Goal: Task Accomplishment & Management: Use online tool/utility

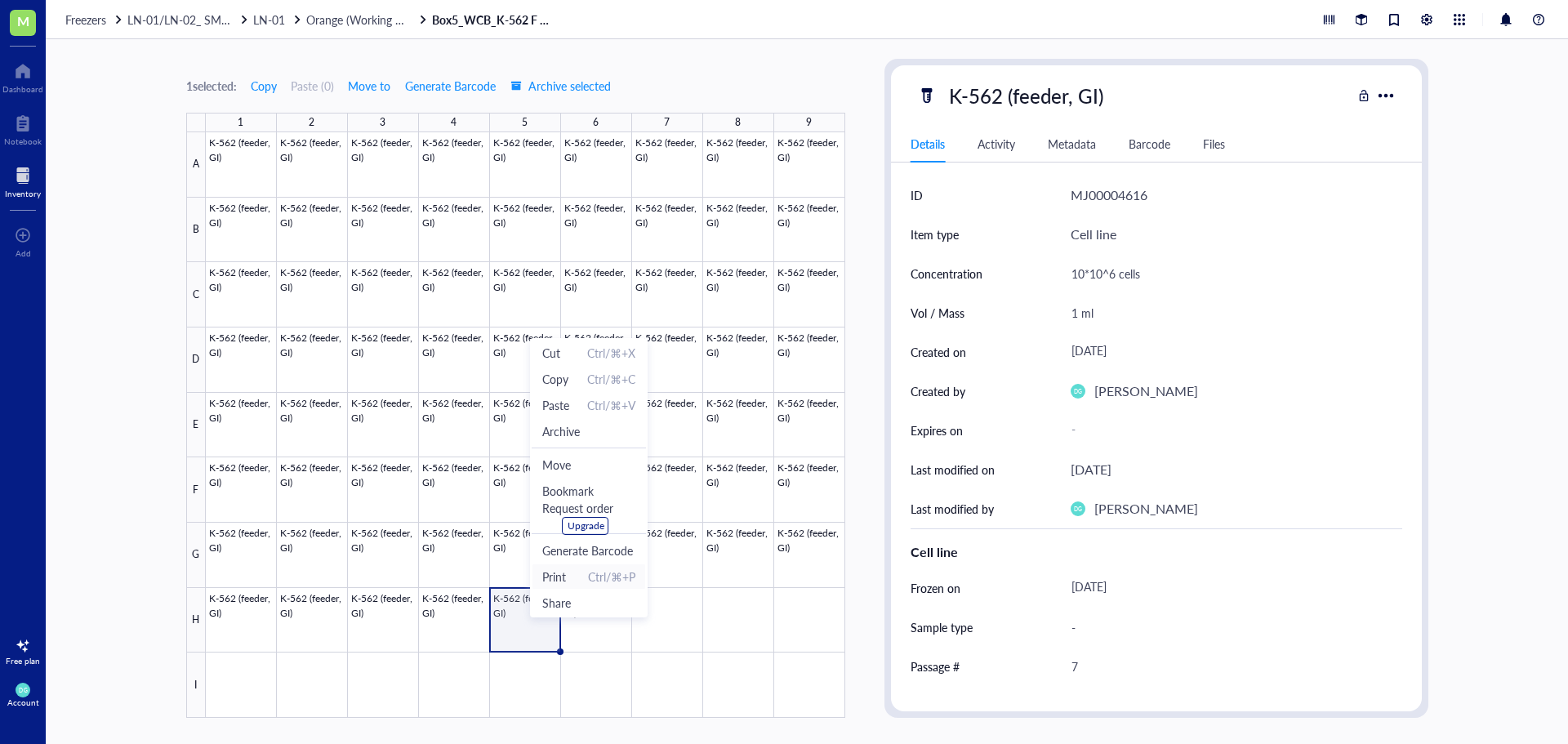
click at [569, 577] on span "Print Ctrl/⌘+P" at bounding box center [589, 577] width 93 height 18
click at [75, 550] on div "1 selected: Copy Paste ( 0 ) Move to Generate Barcode Archive selected 1 2 3 4 …" at bounding box center [806, 391] width 1522 height 705
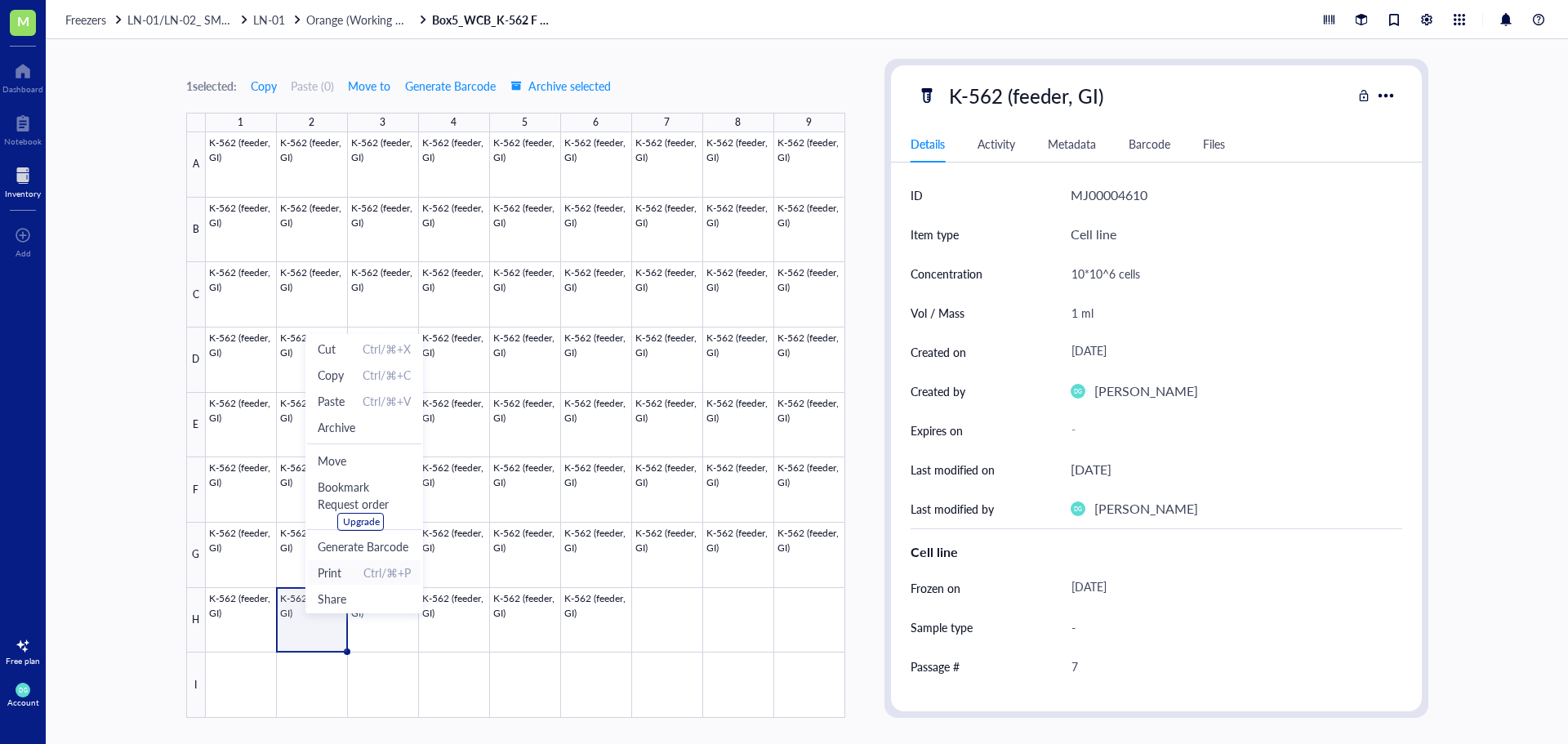
click at [338, 577] on span "Print" at bounding box center [329, 572] width 24 height 18
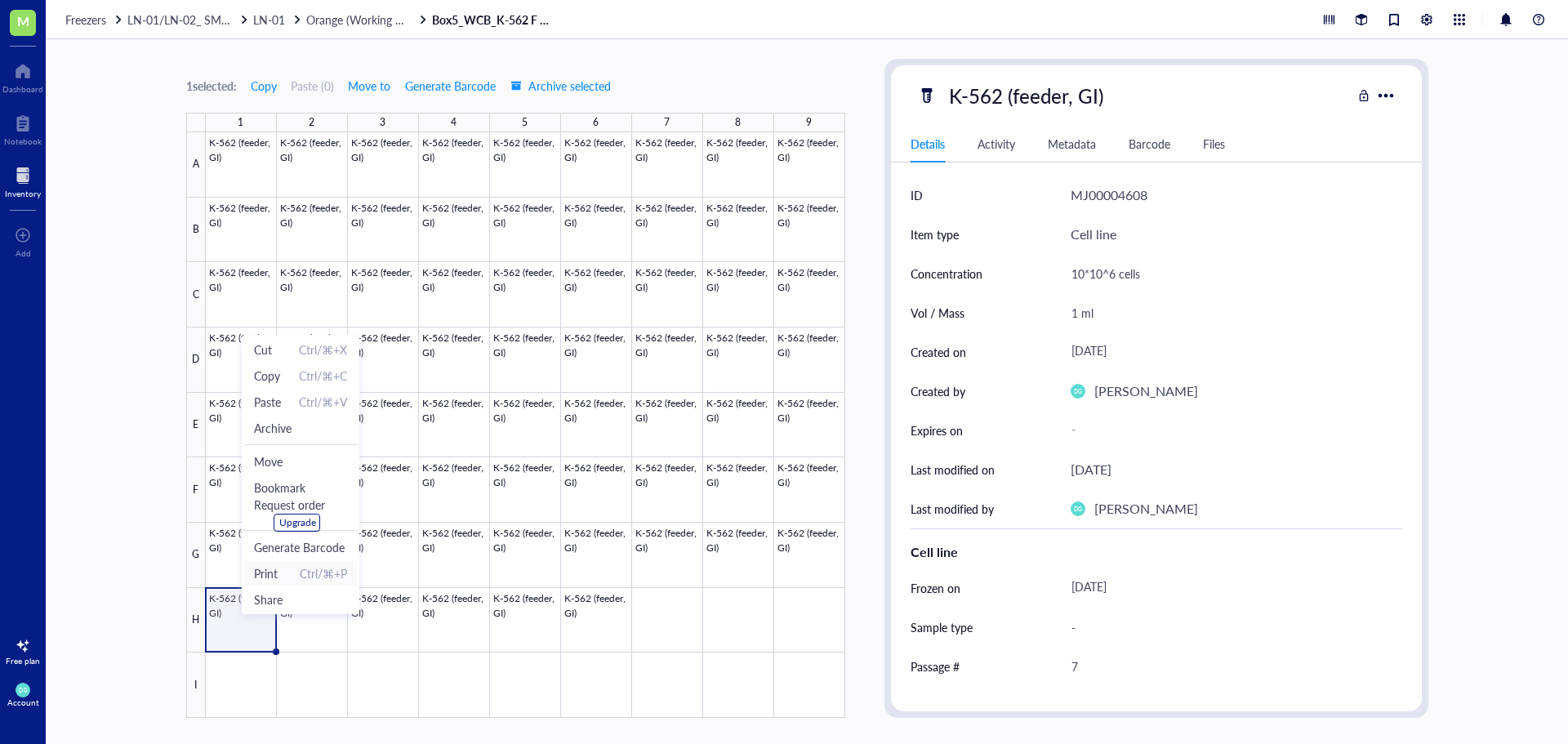
click at [296, 575] on span "Print Ctrl/⌘+P" at bounding box center [300, 573] width 93 height 18
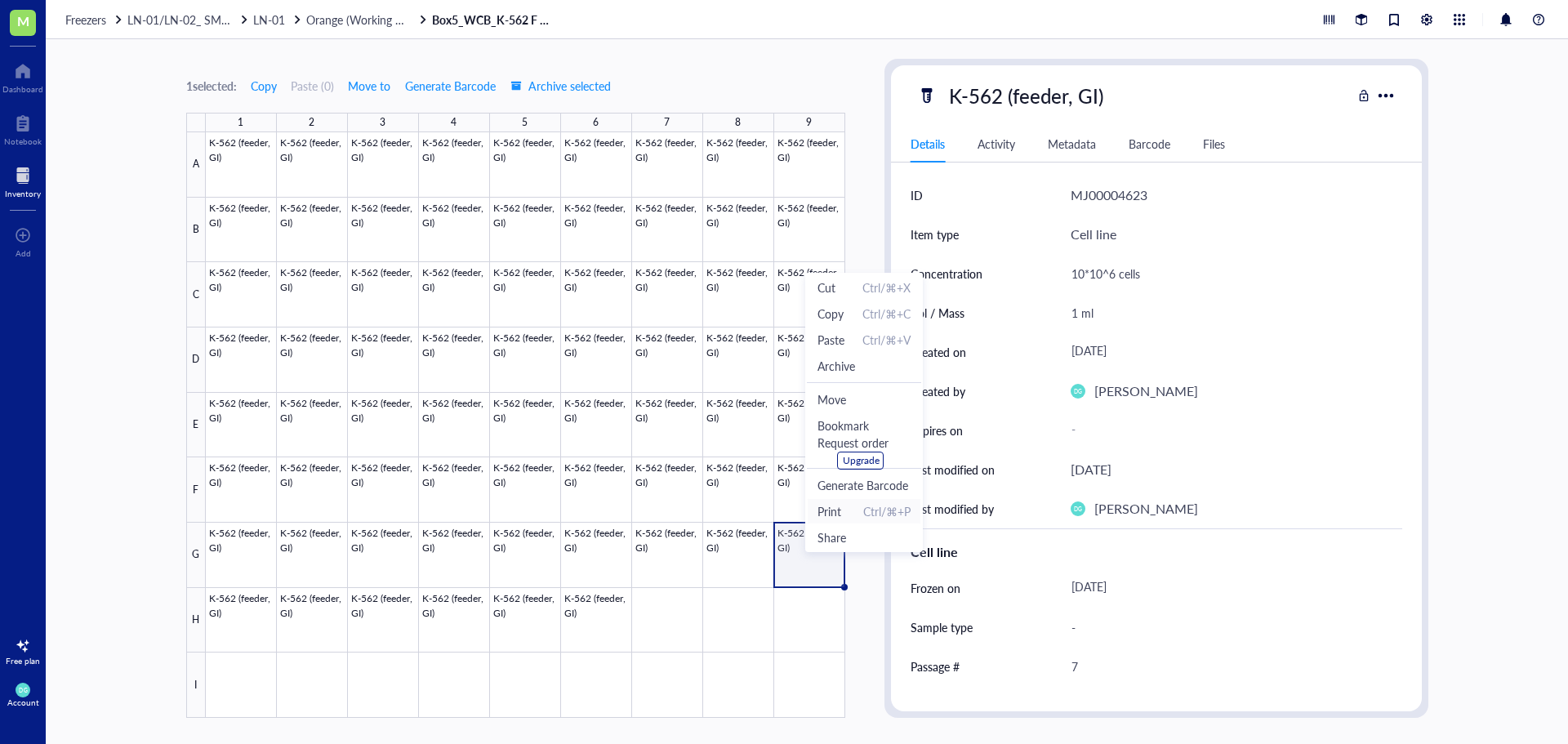
click at [844, 514] on span "Print Ctrl/⌘+P" at bounding box center [864, 511] width 93 height 18
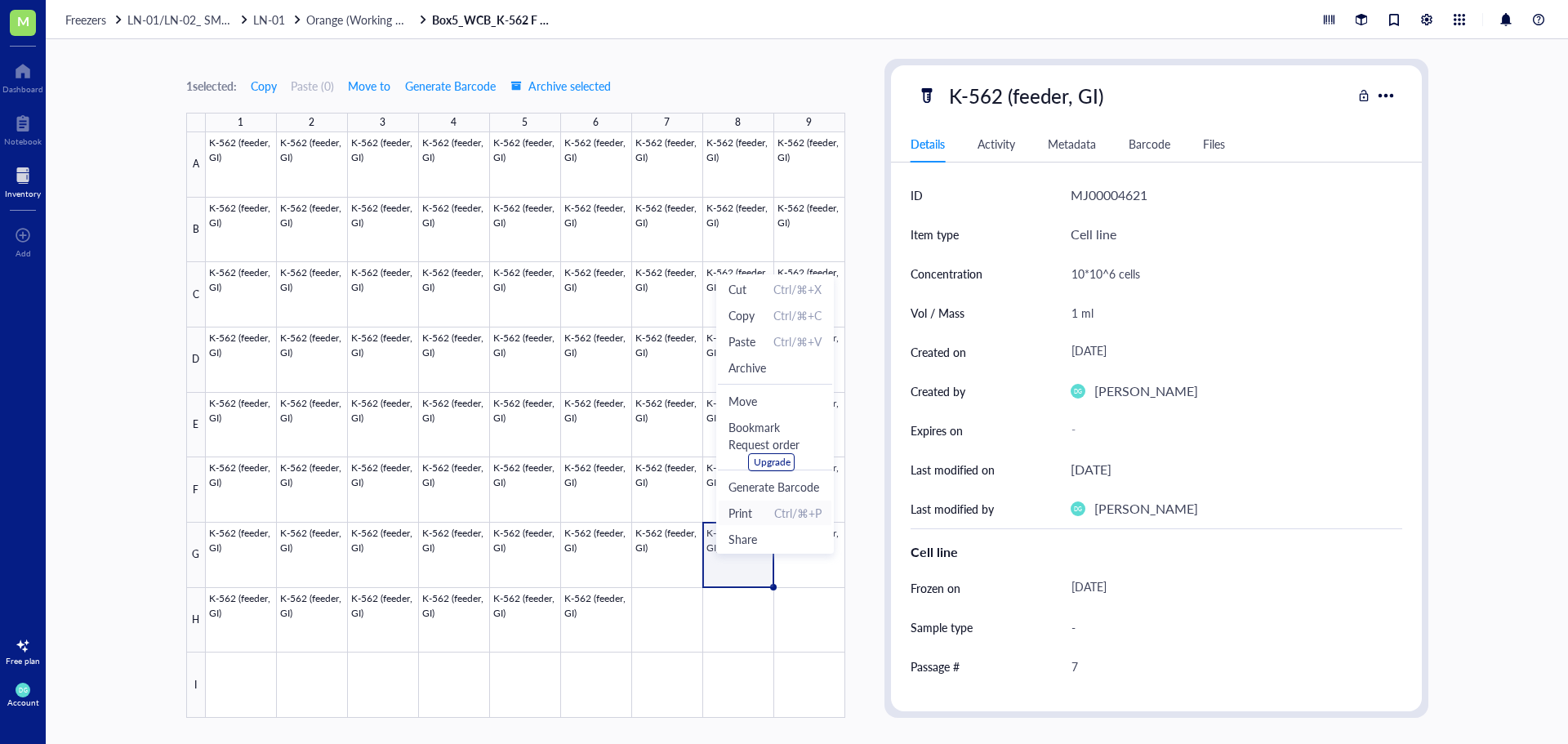
click at [741, 508] on span "Print" at bounding box center [741, 513] width 24 height 18
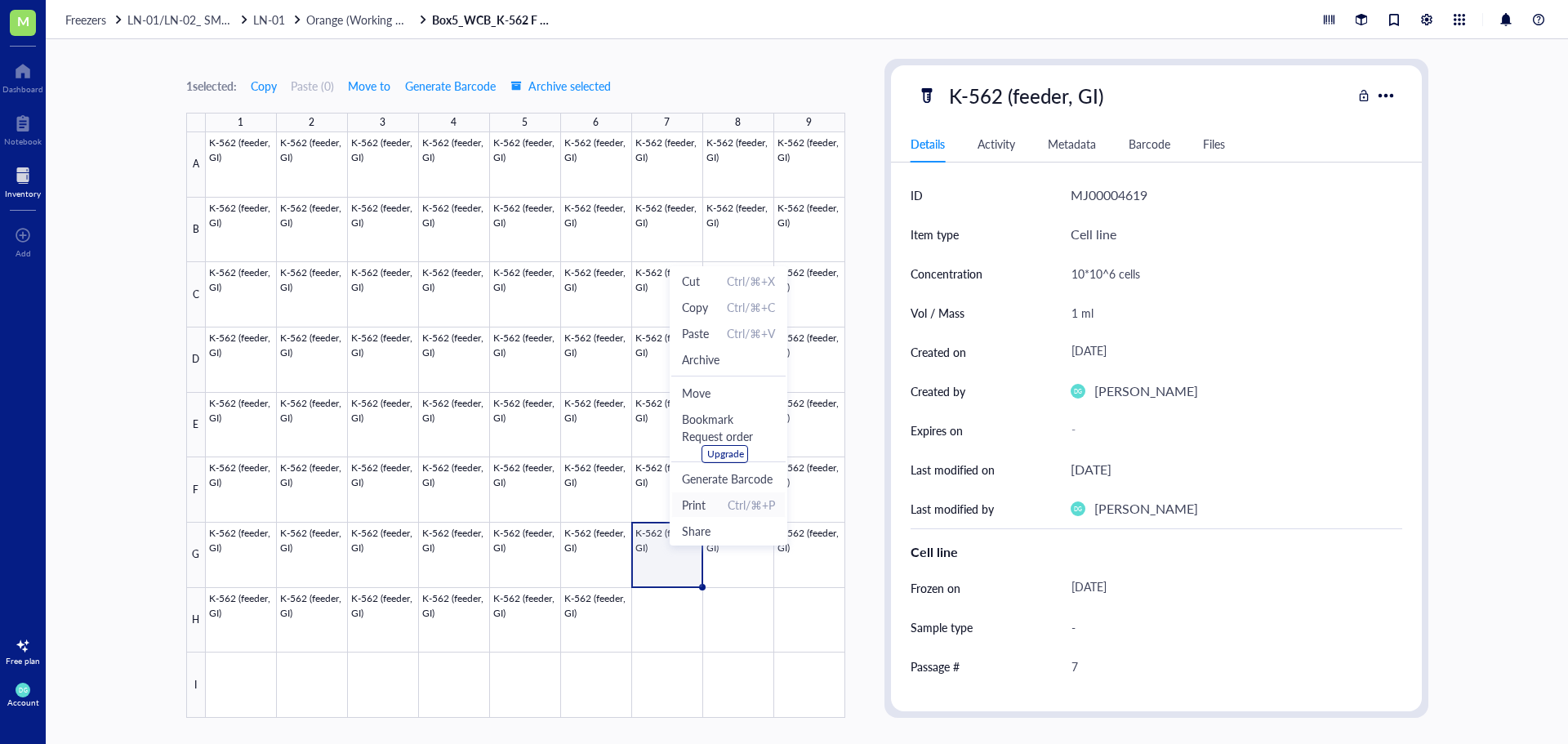
click at [705, 509] on span "Print" at bounding box center [693, 505] width 24 height 18
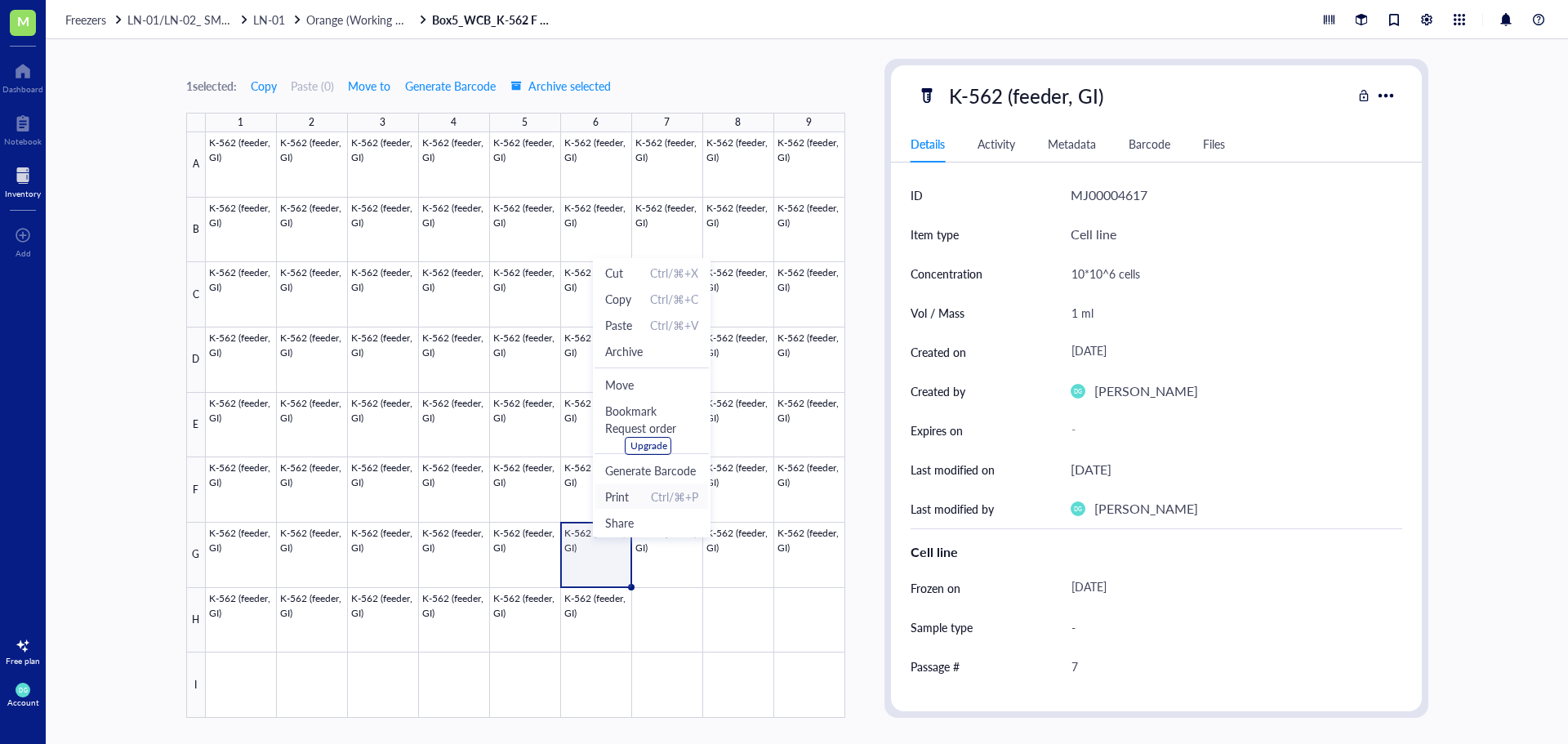
click at [632, 501] on span "Print Ctrl/⌘+P" at bounding box center [652, 497] width 93 height 18
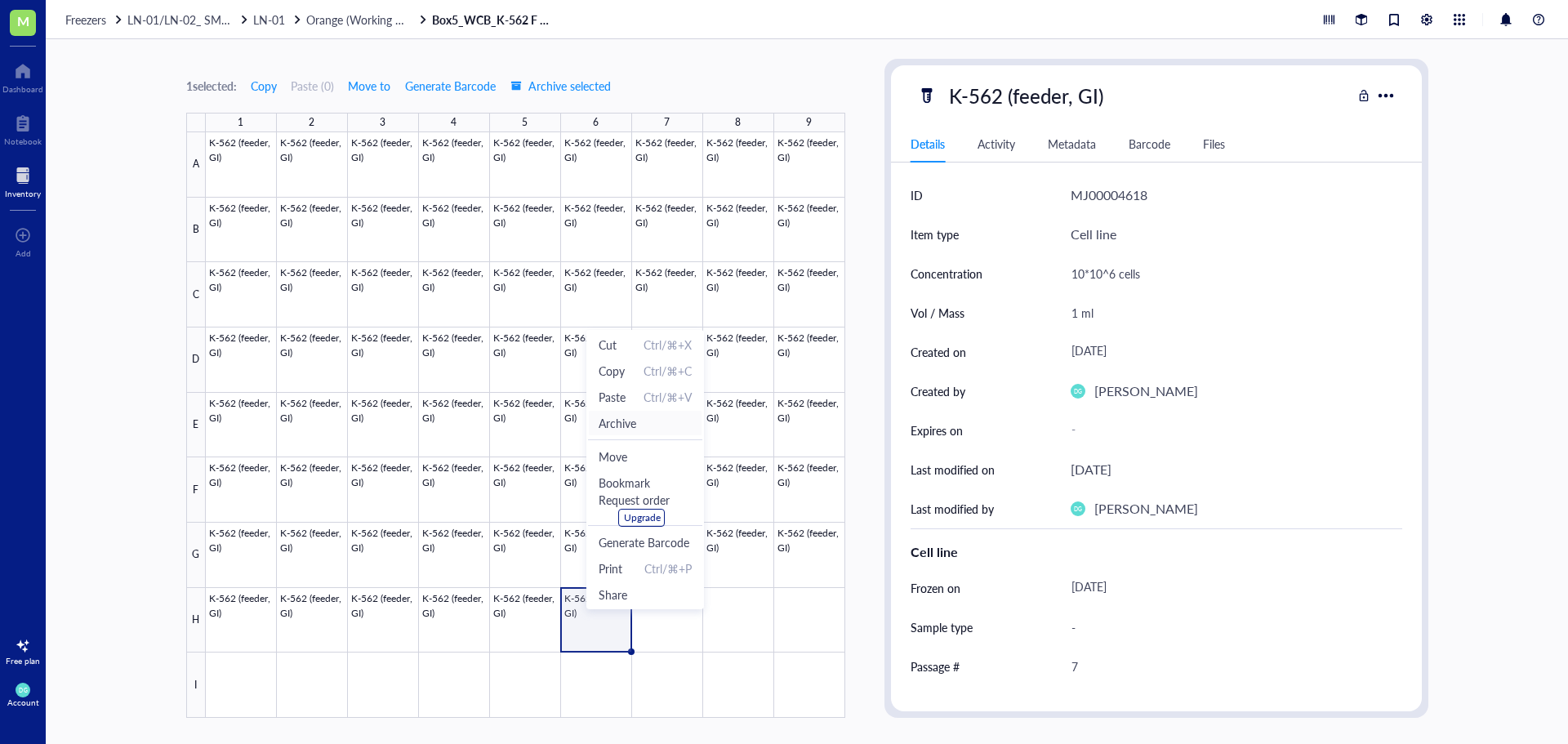
click at [628, 427] on span "Archive" at bounding box center [617, 423] width 37 height 18
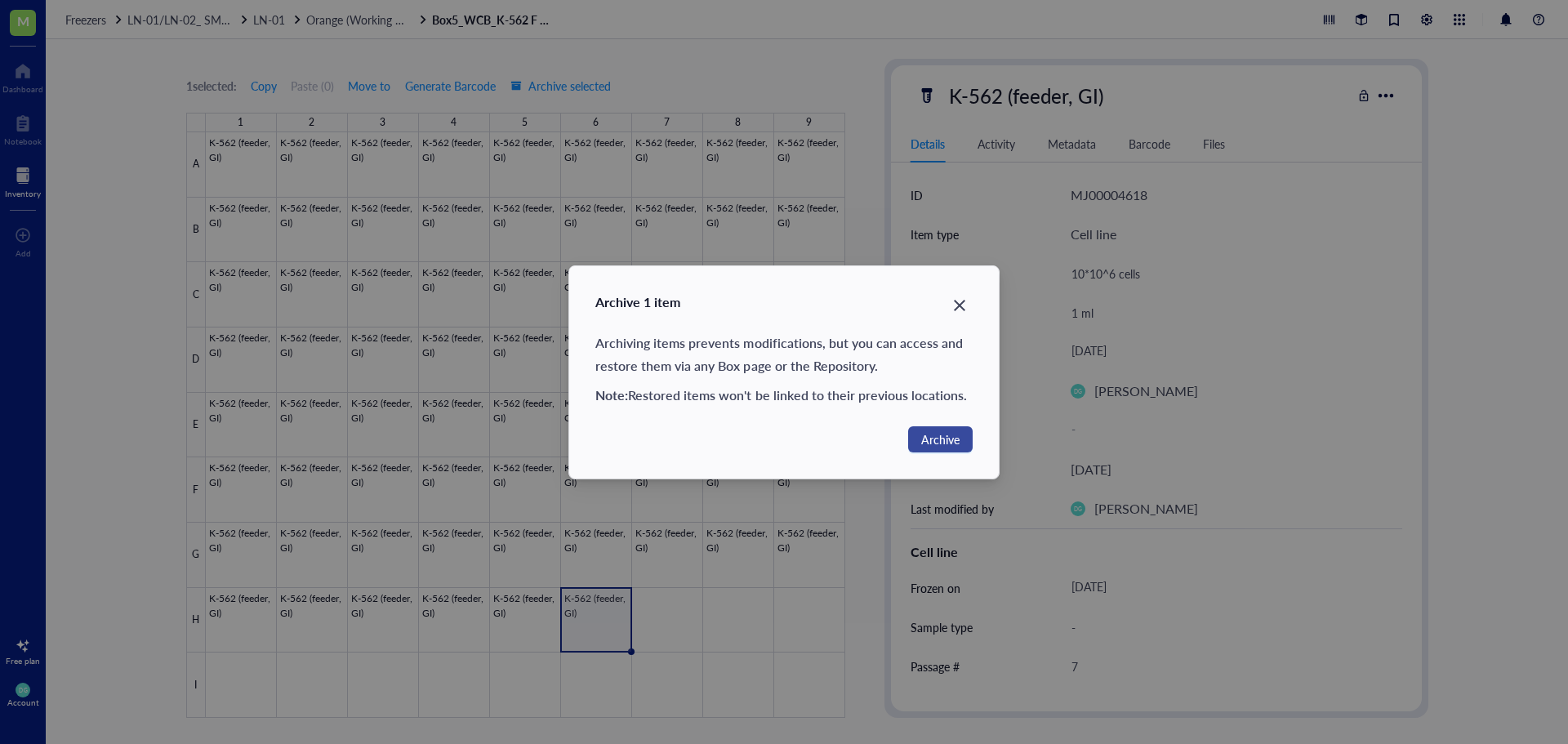
click at [938, 440] on span "Archive" at bounding box center [940, 439] width 38 height 18
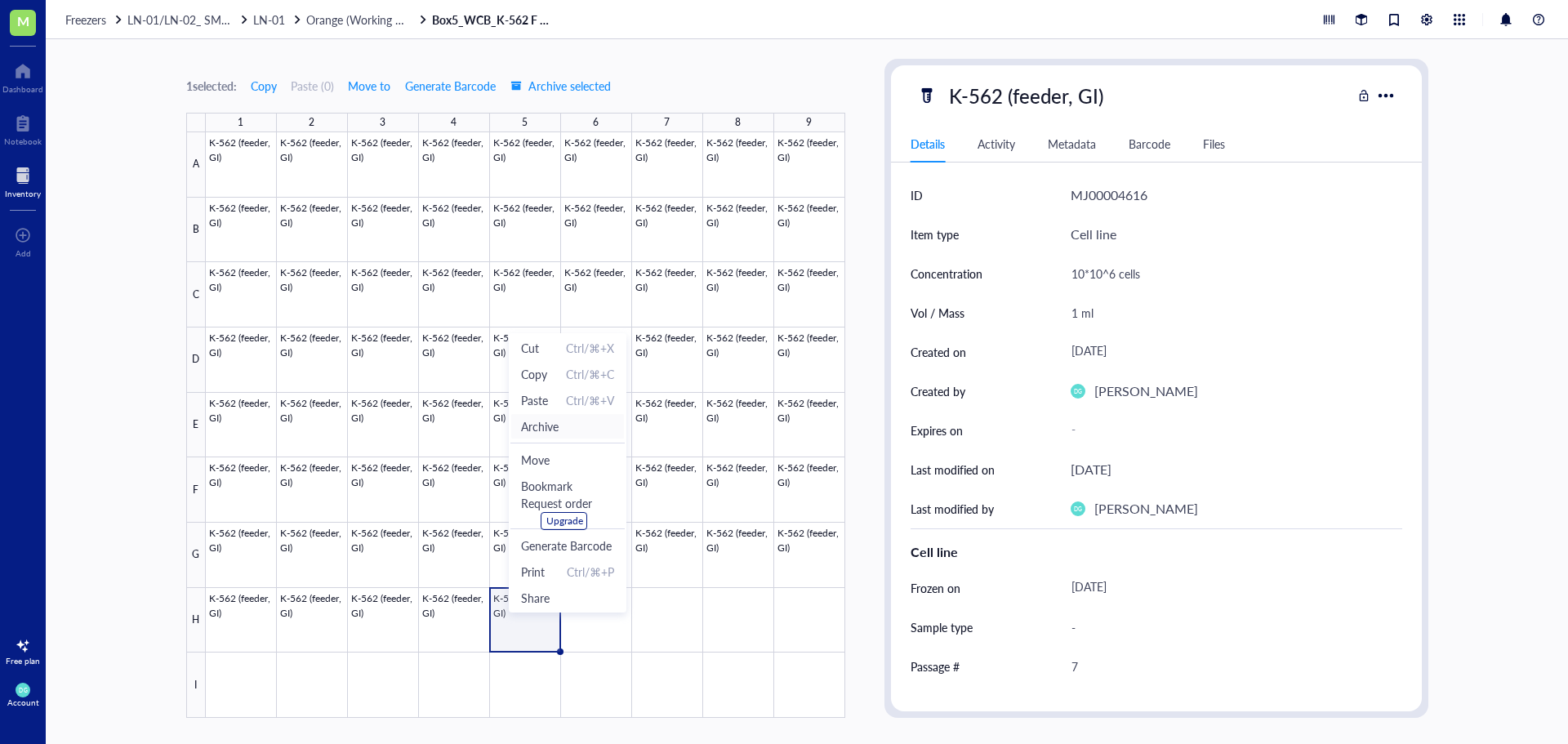
click at [541, 420] on span "Archive" at bounding box center [540, 427] width 37 height 18
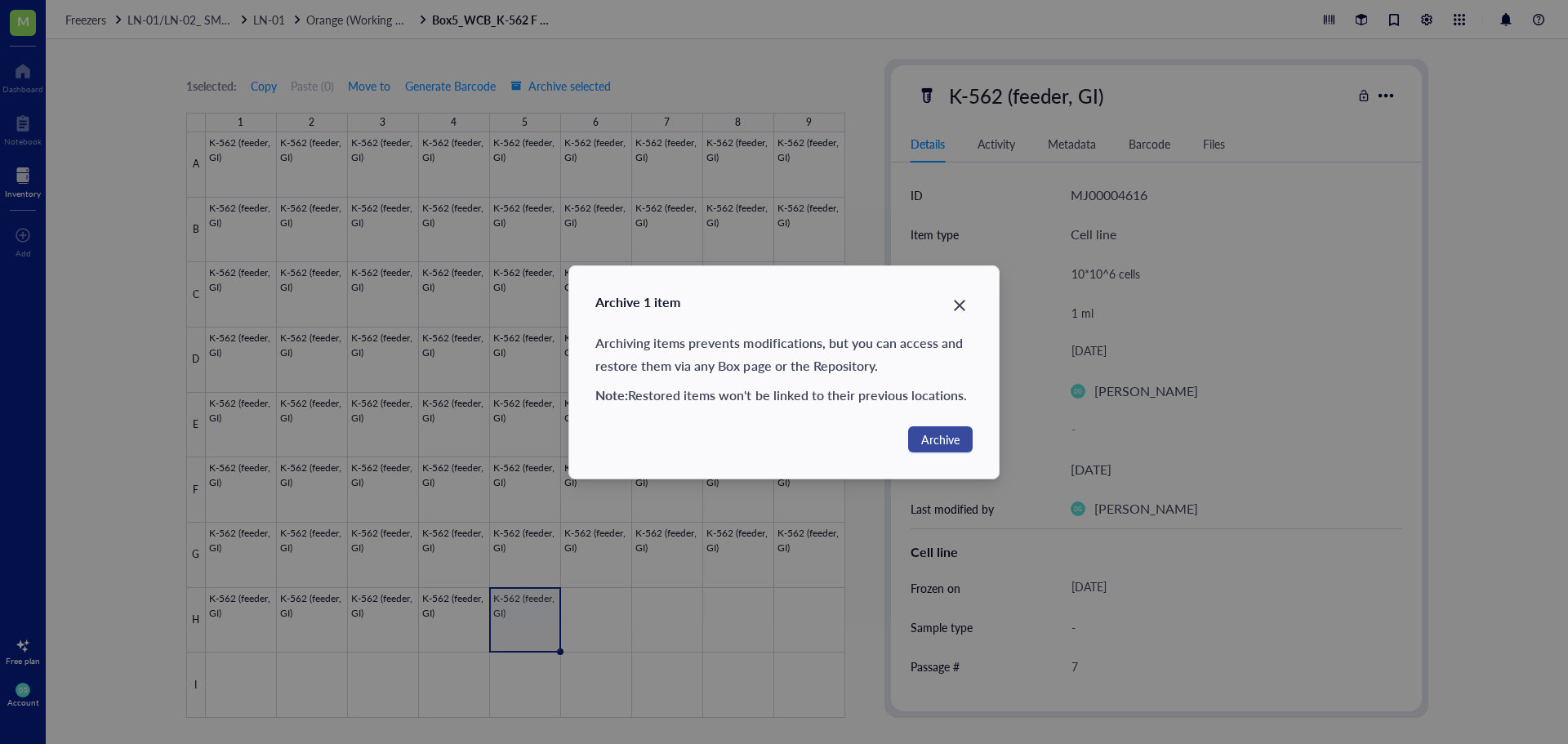
click at [952, 434] on span "Archive" at bounding box center [940, 439] width 38 height 18
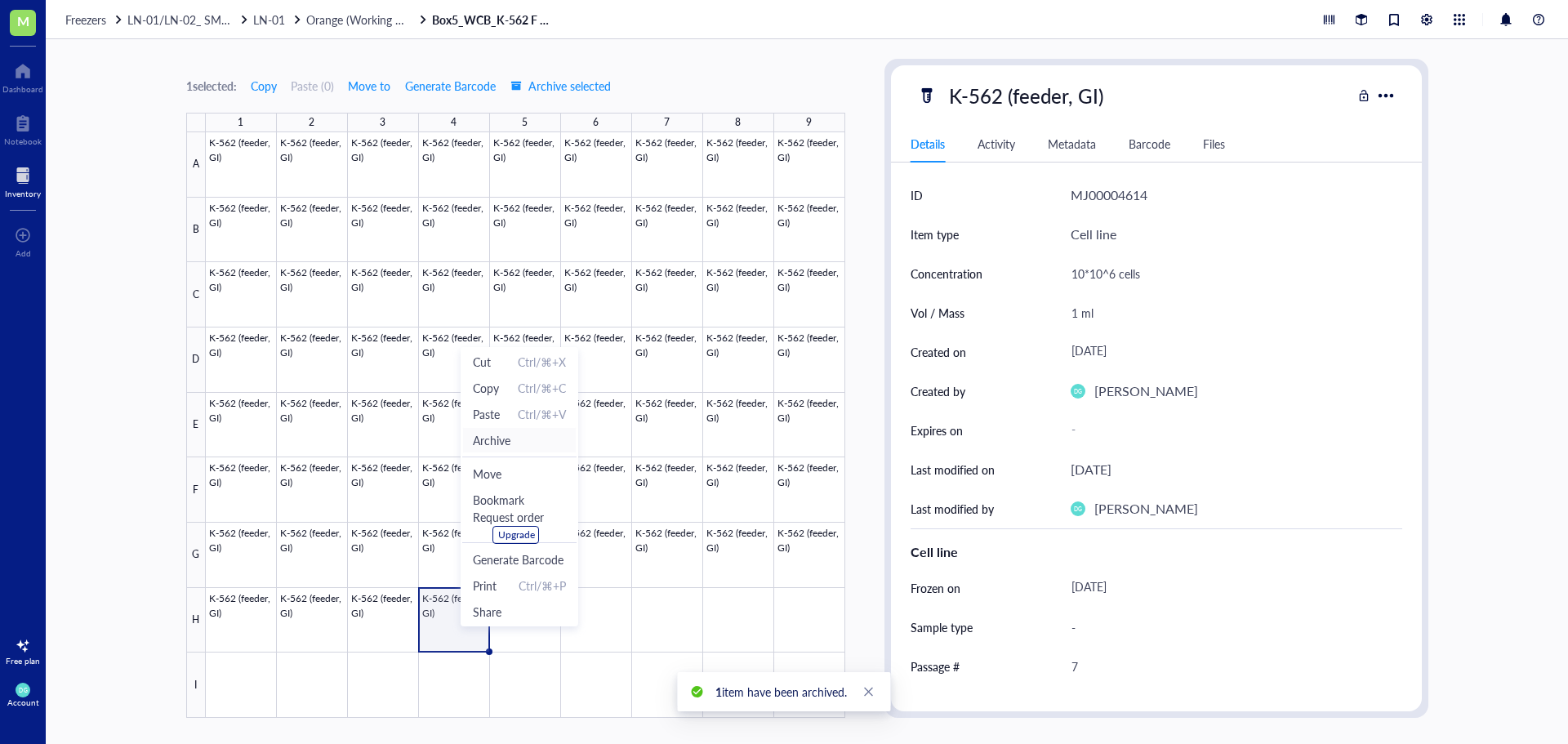
click at [527, 434] on span "Archive" at bounding box center [520, 440] width 93 height 18
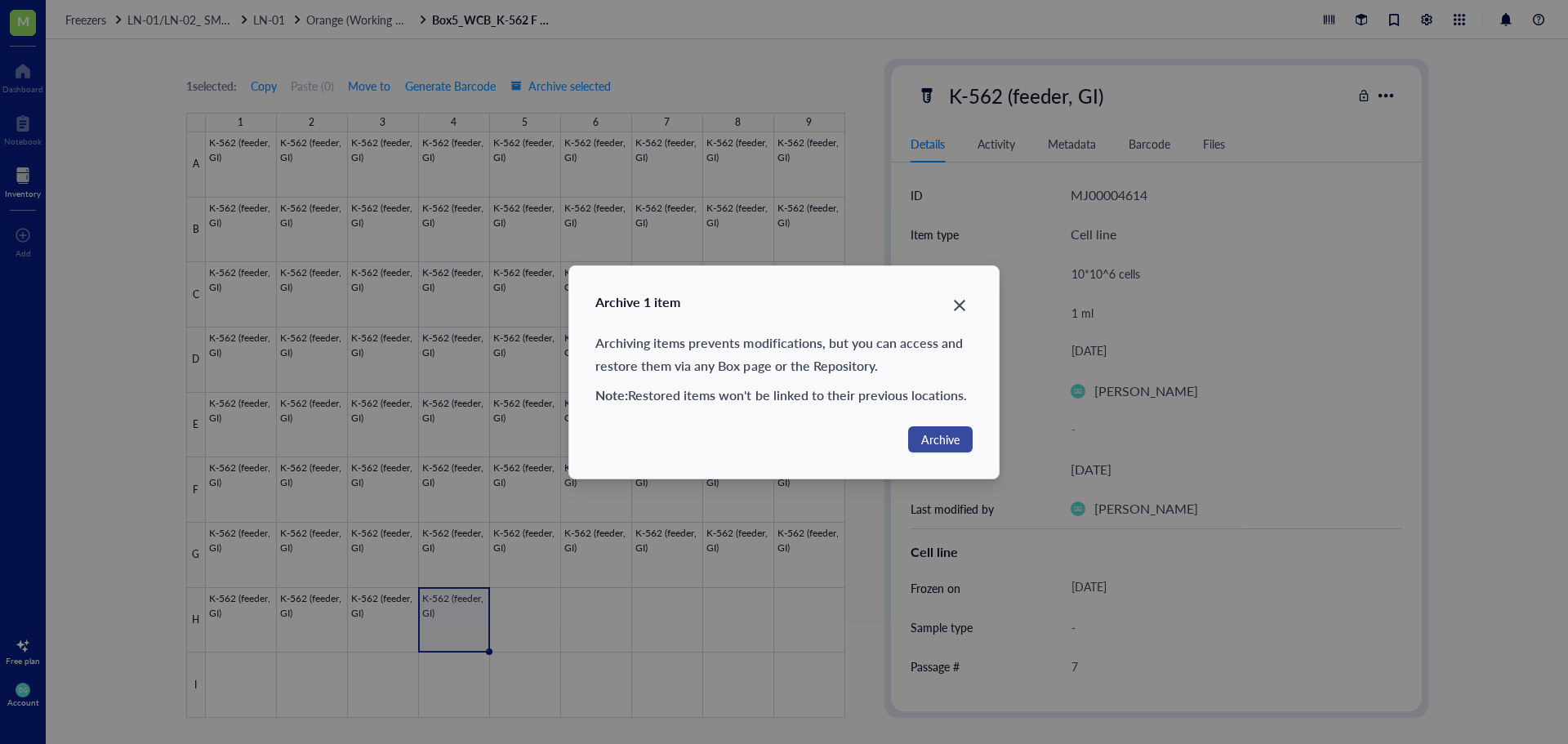
click at [948, 443] on span "Archive" at bounding box center [940, 439] width 38 height 18
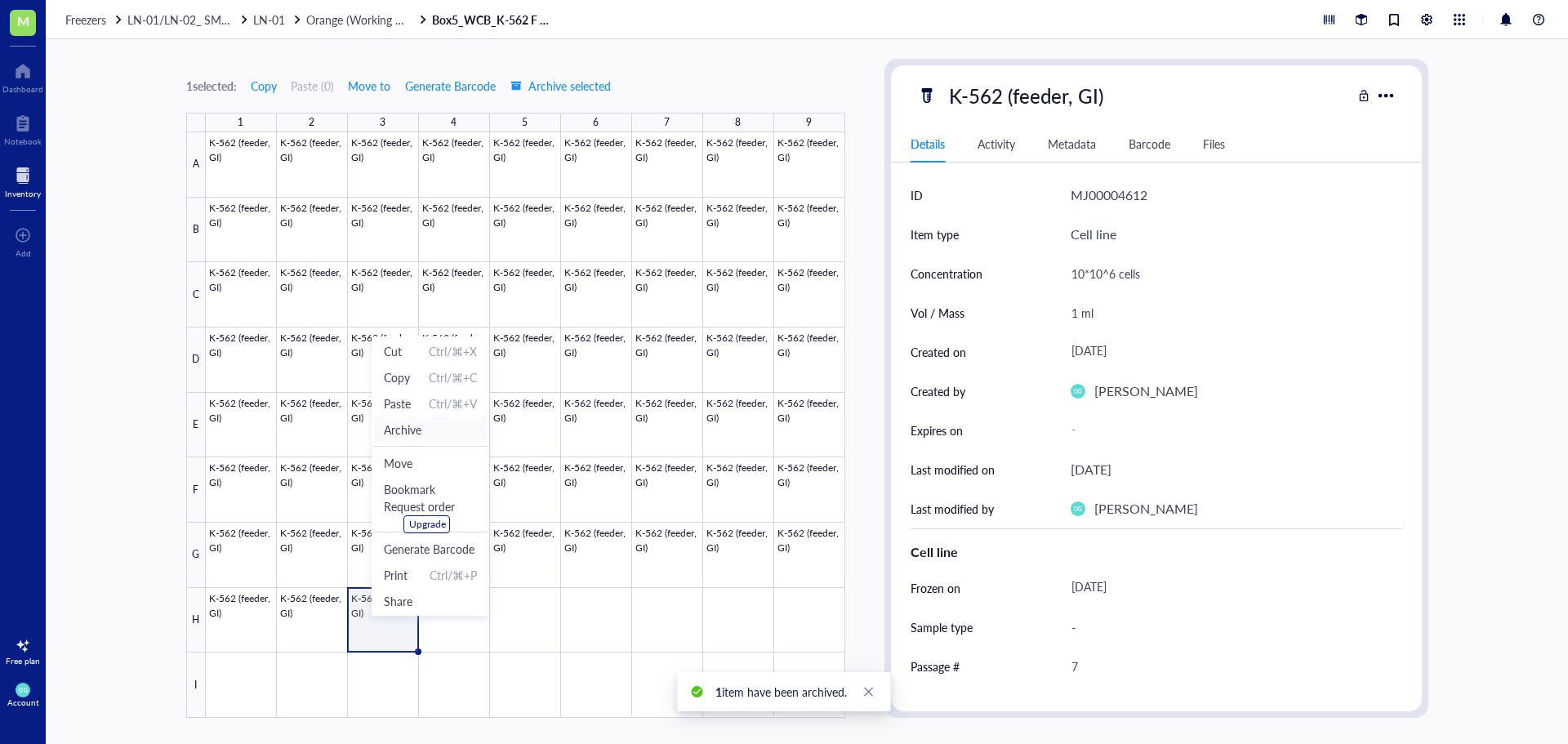
click at [421, 434] on span "Archive" at bounding box center [402, 429] width 37 height 18
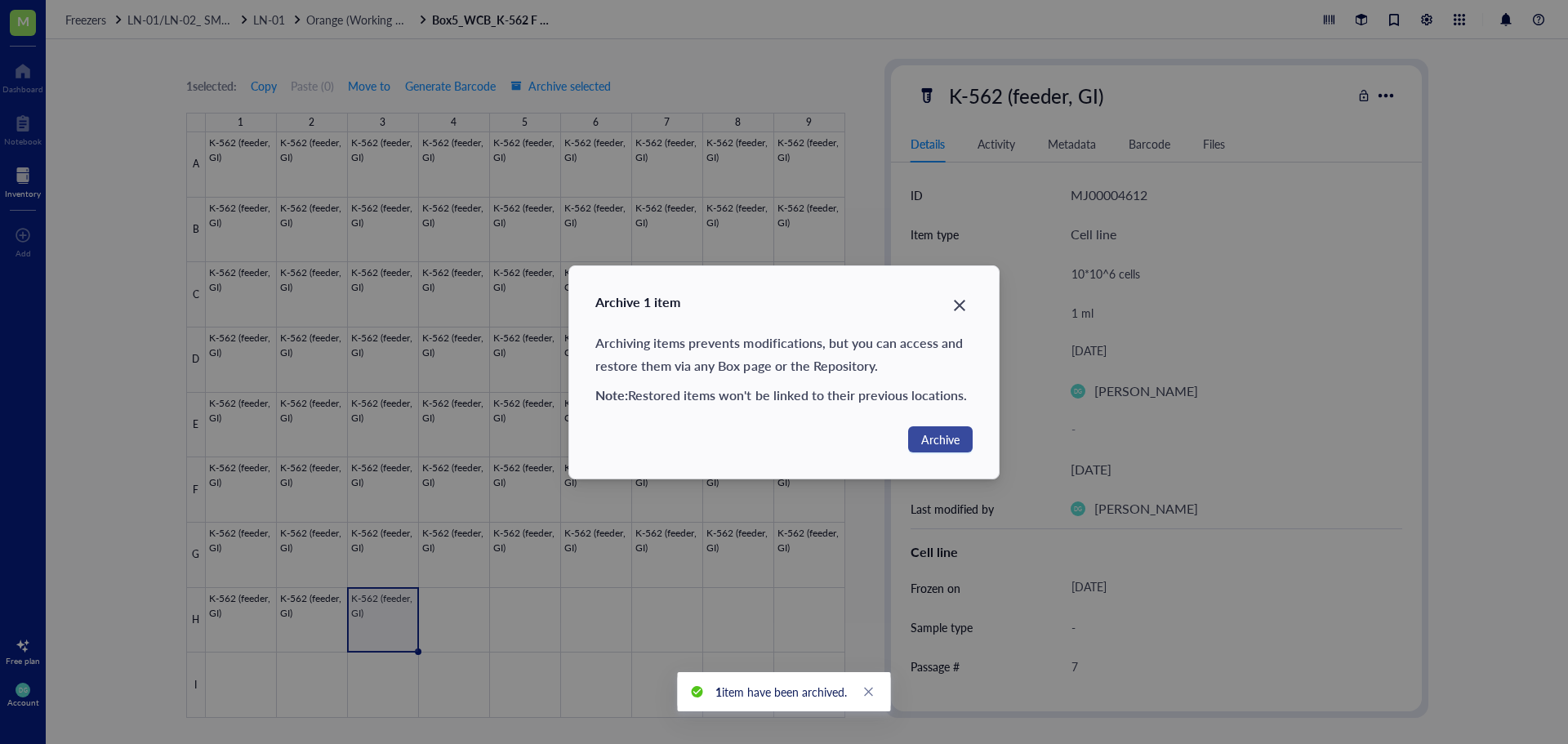
click at [936, 440] on span "Archive" at bounding box center [940, 439] width 38 height 18
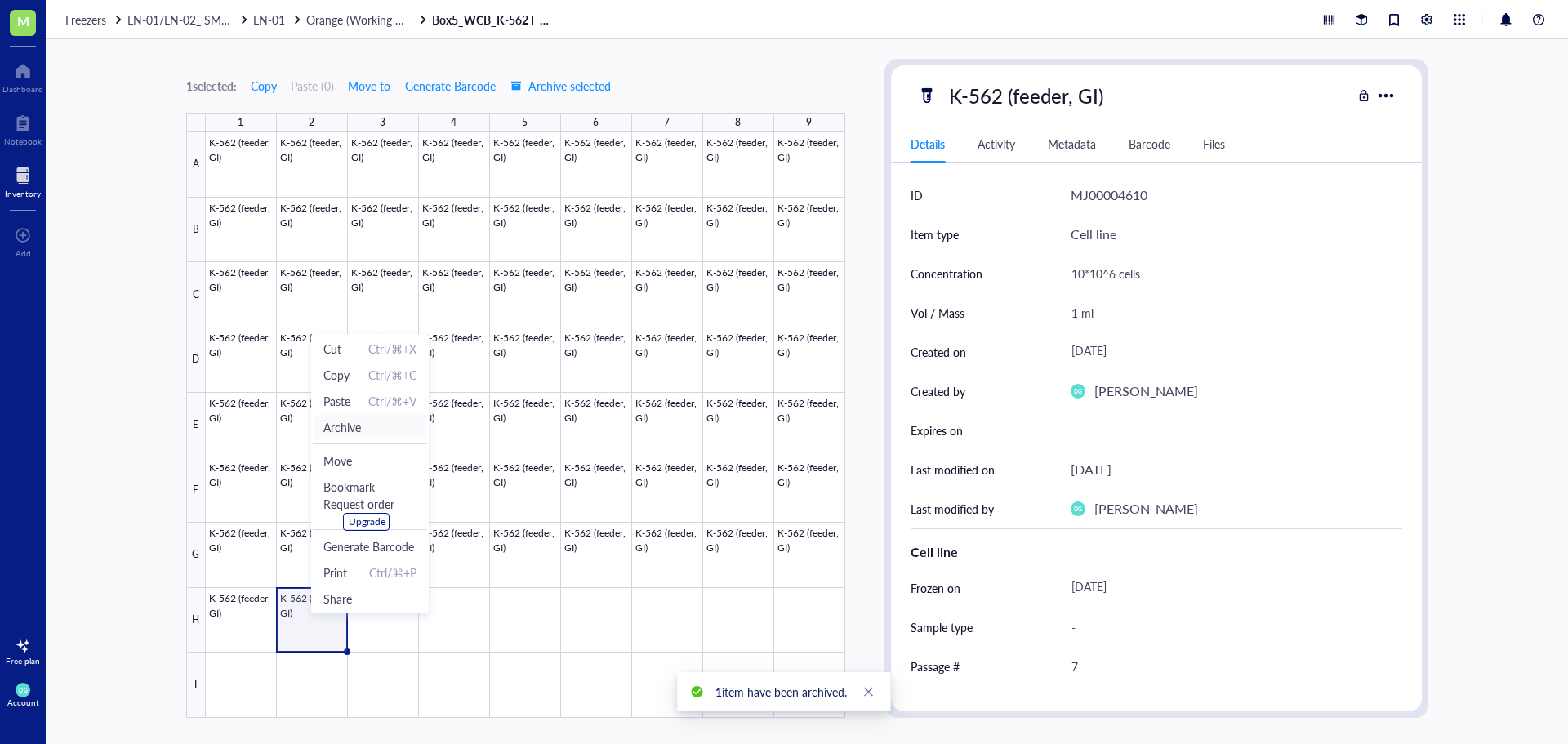
click at [364, 423] on span "Archive" at bounding box center [369, 427] width 93 height 18
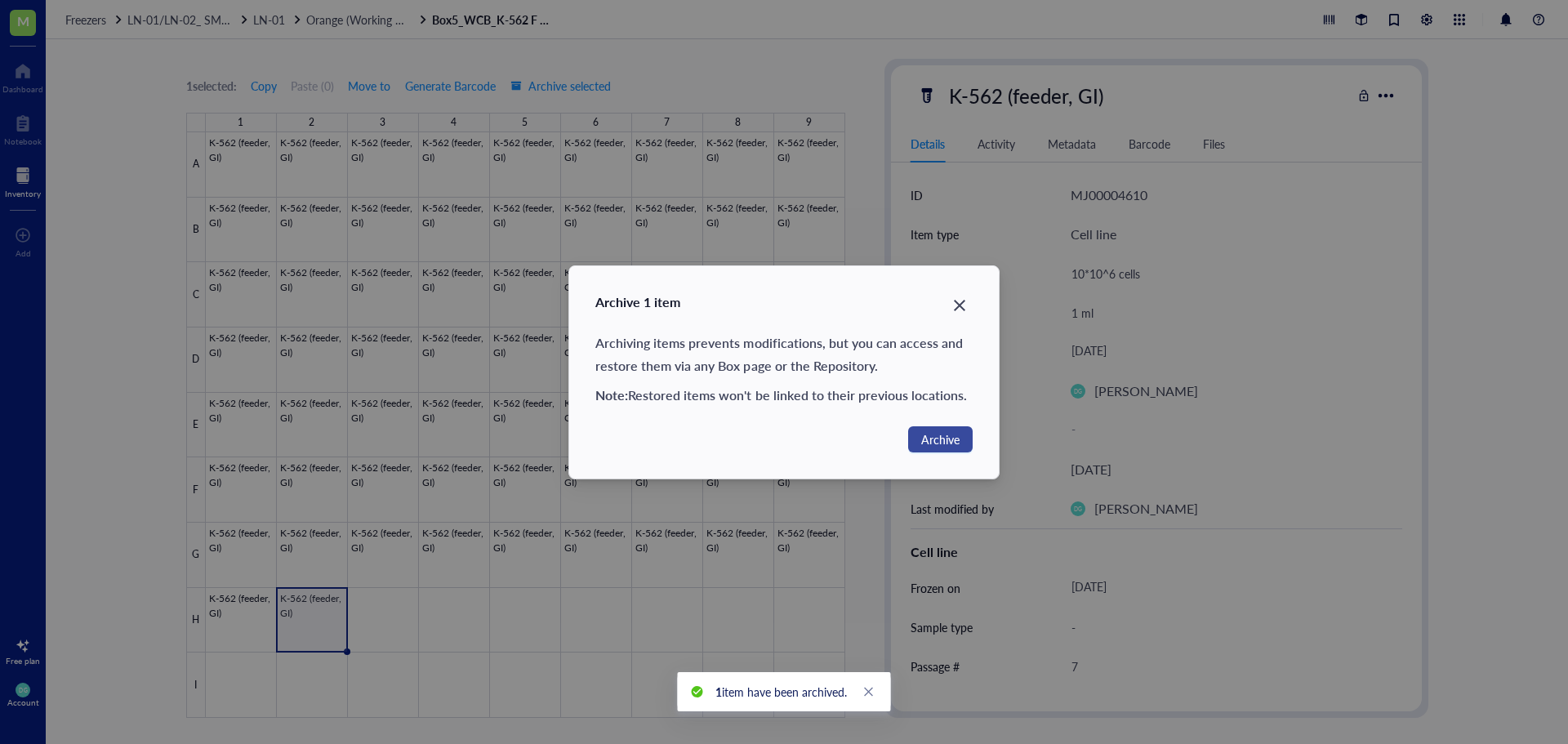
click at [936, 433] on span "Archive" at bounding box center [940, 439] width 38 height 18
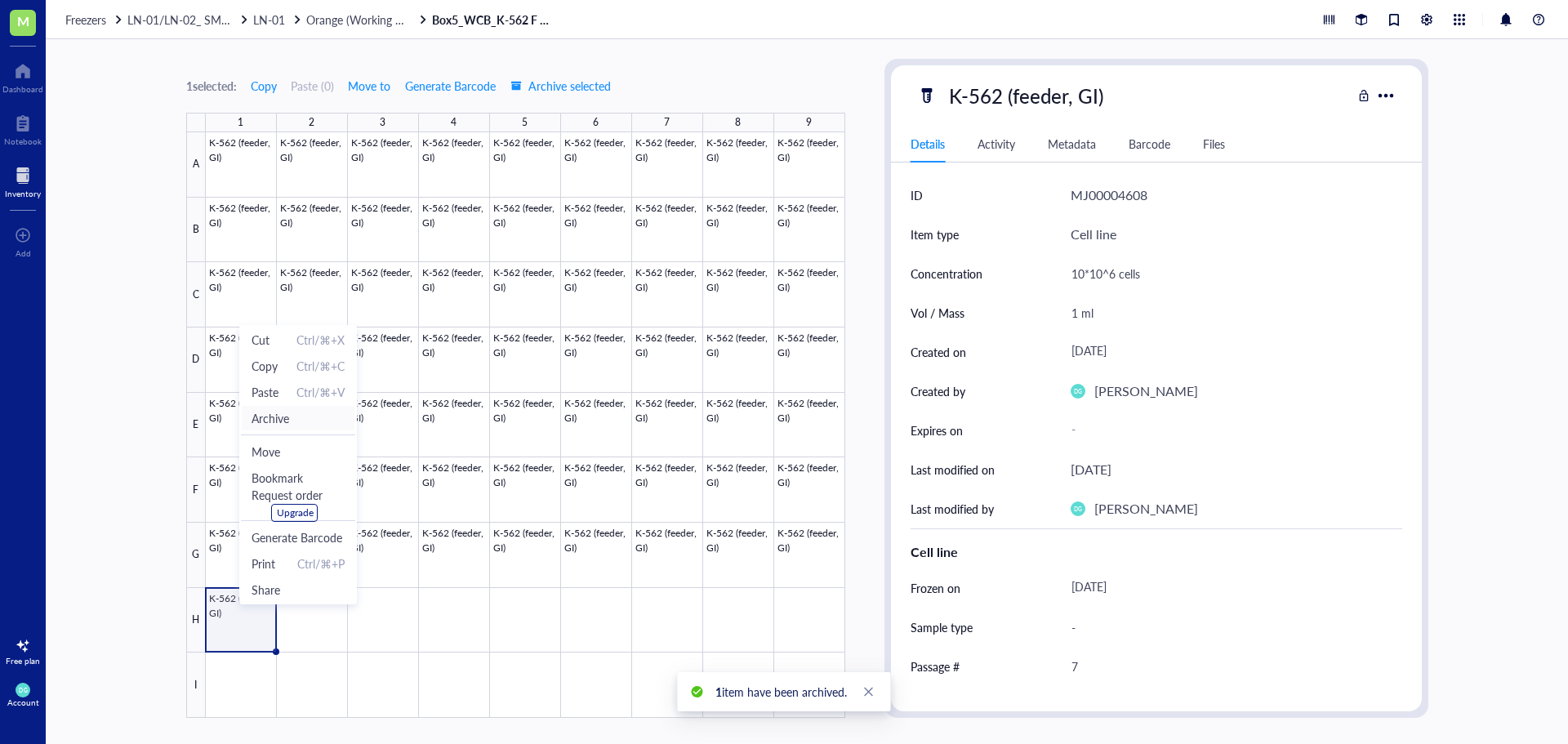
click at [277, 422] on span "Archive" at bounding box center [269, 418] width 37 height 18
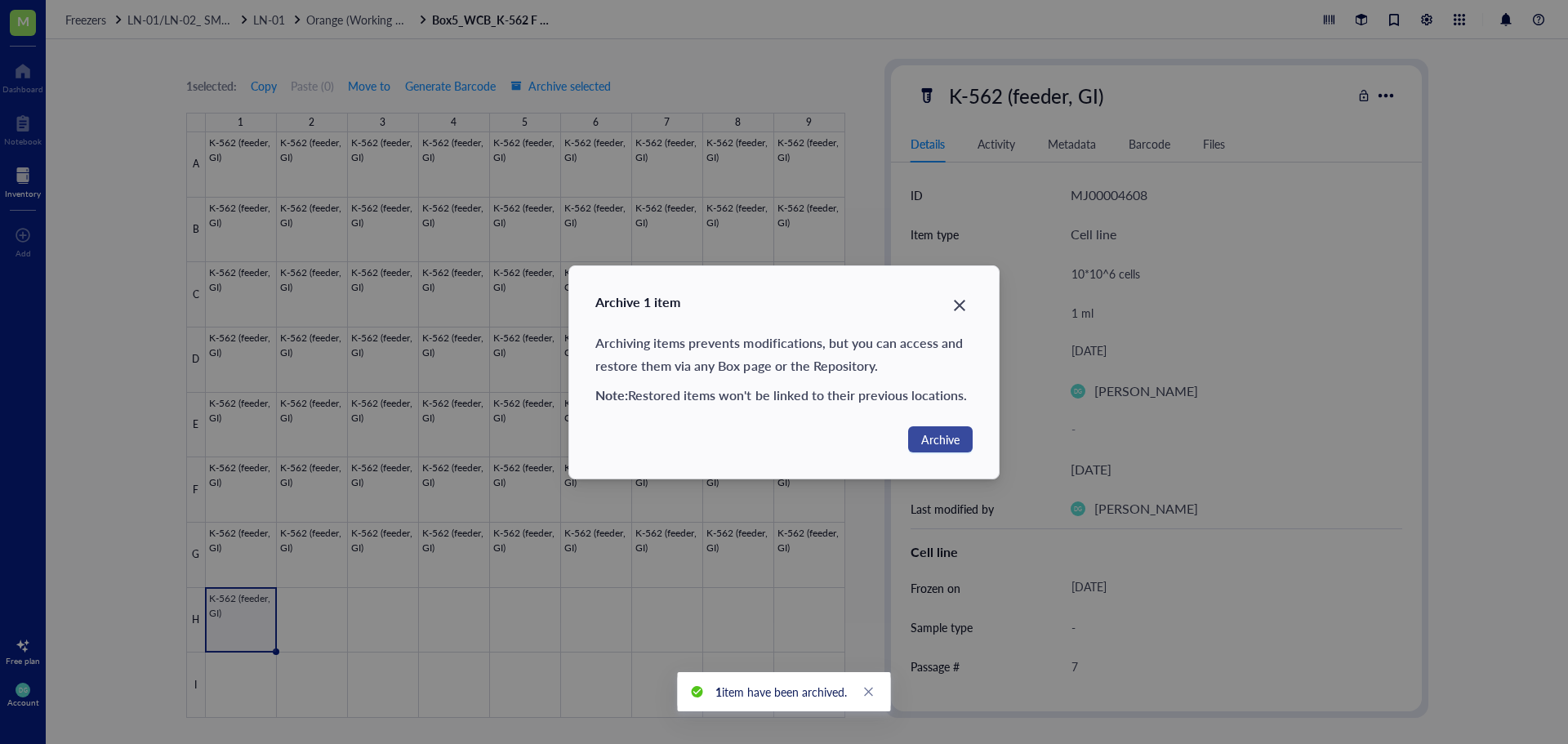
click at [932, 437] on span "Archive" at bounding box center [940, 439] width 38 height 18
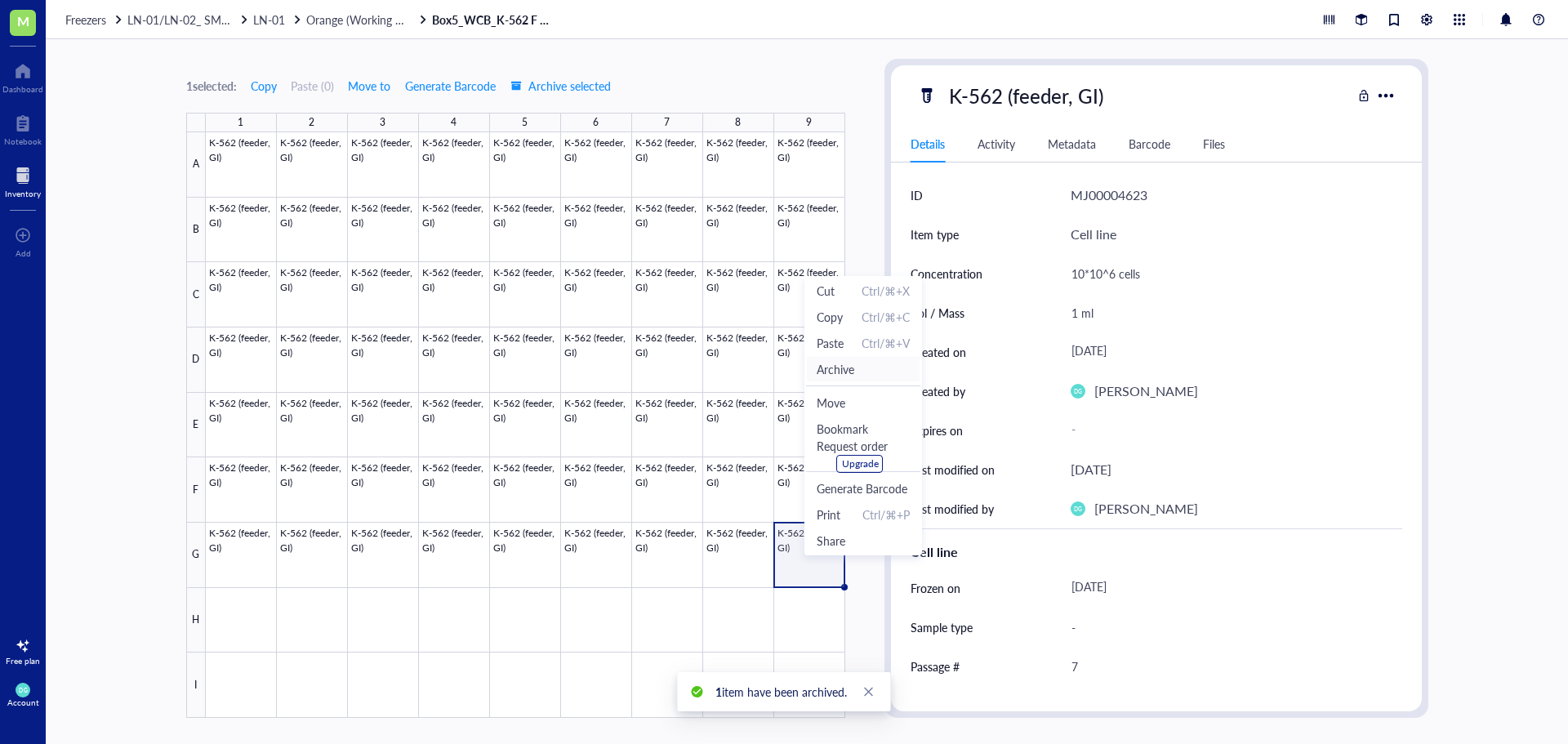
click at [844, 365] on span "Archive" at bounding box center [835, 369] width 37 height 18
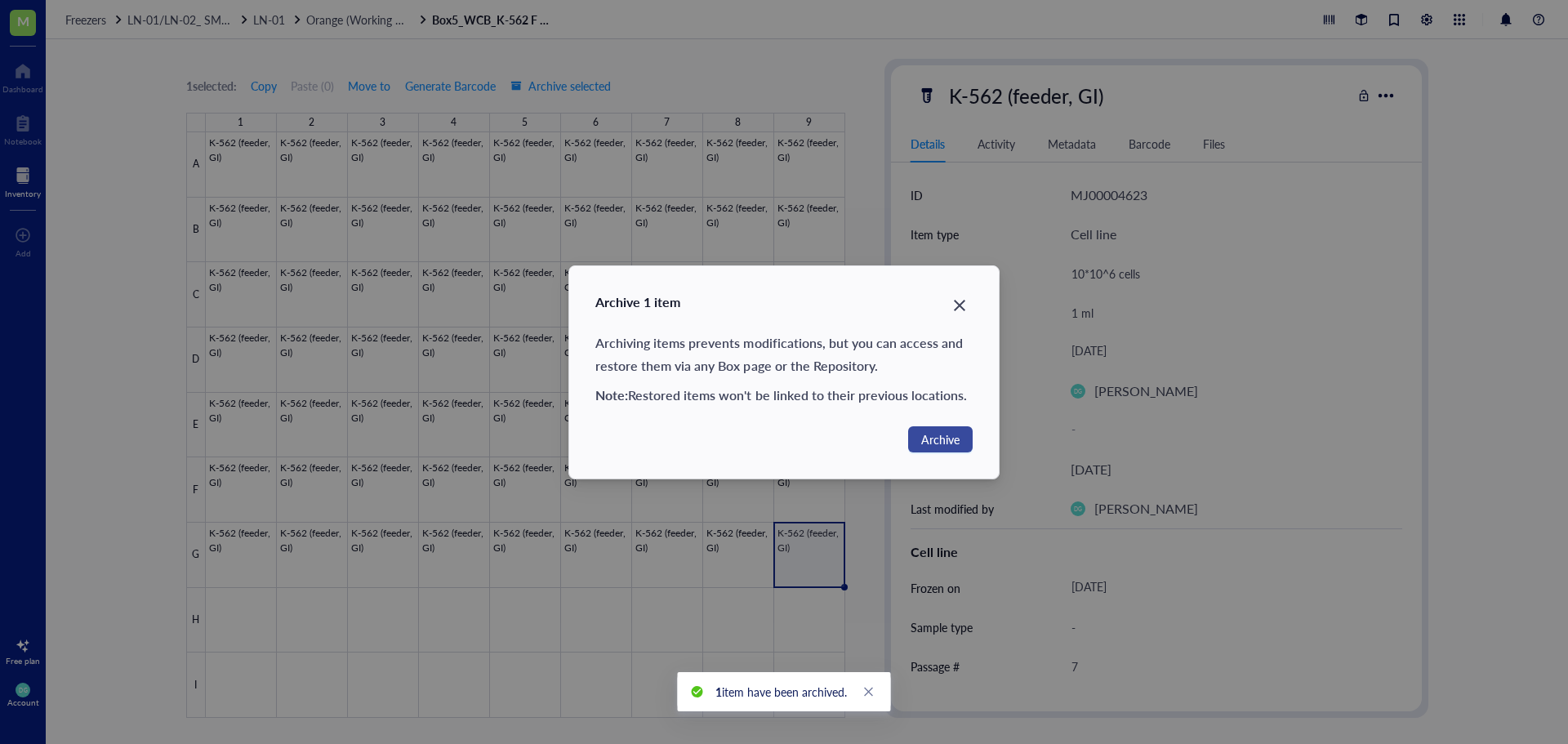
click at [928, 438] on span "Archive" at bounding box center [940, 439] width 38 height 18
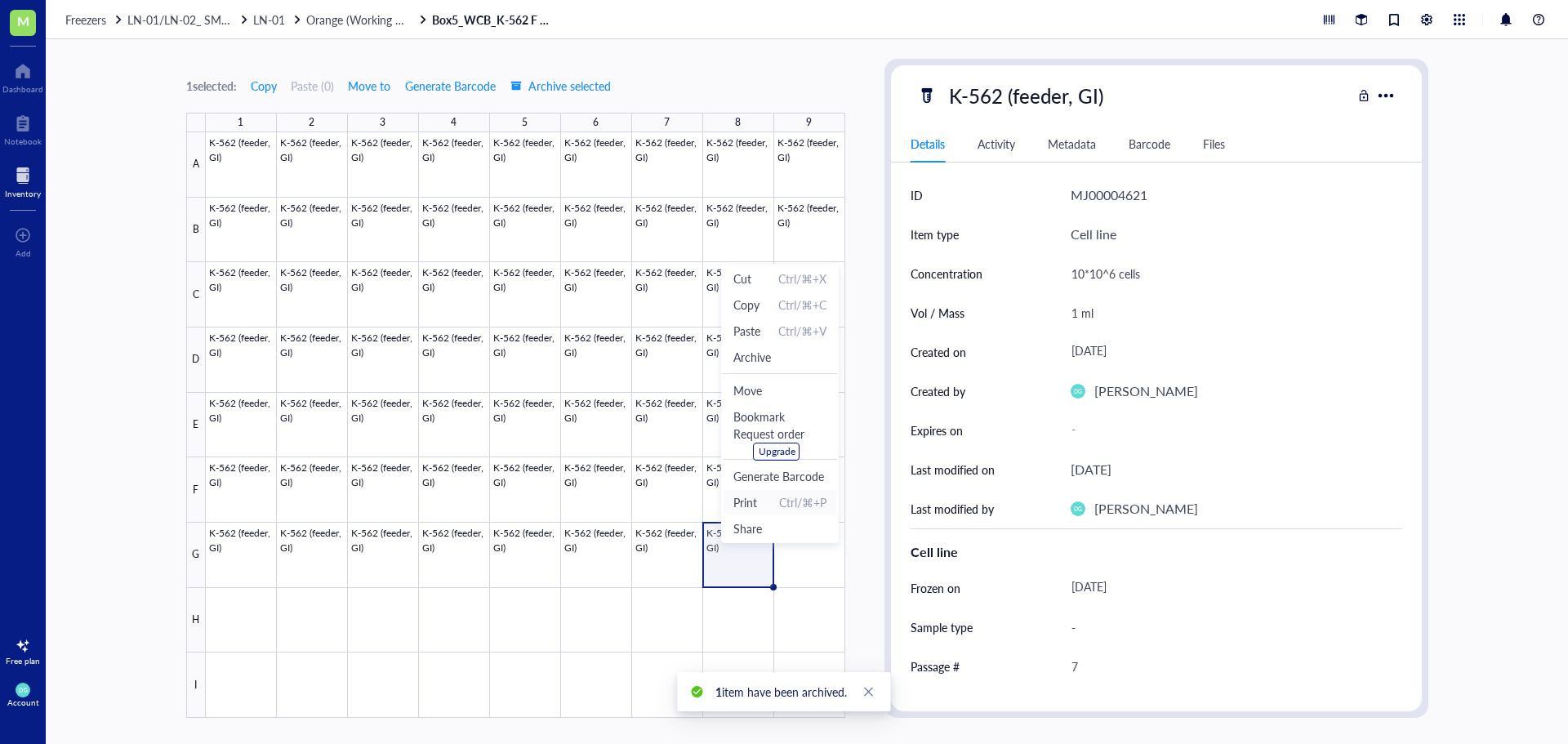
click at [752, 503] on span "Print" at bounding box center [745, 502] width 24 height 18
click at [771, 355] on span "Archive" at bounding box center [774, 358] width 93 height 18
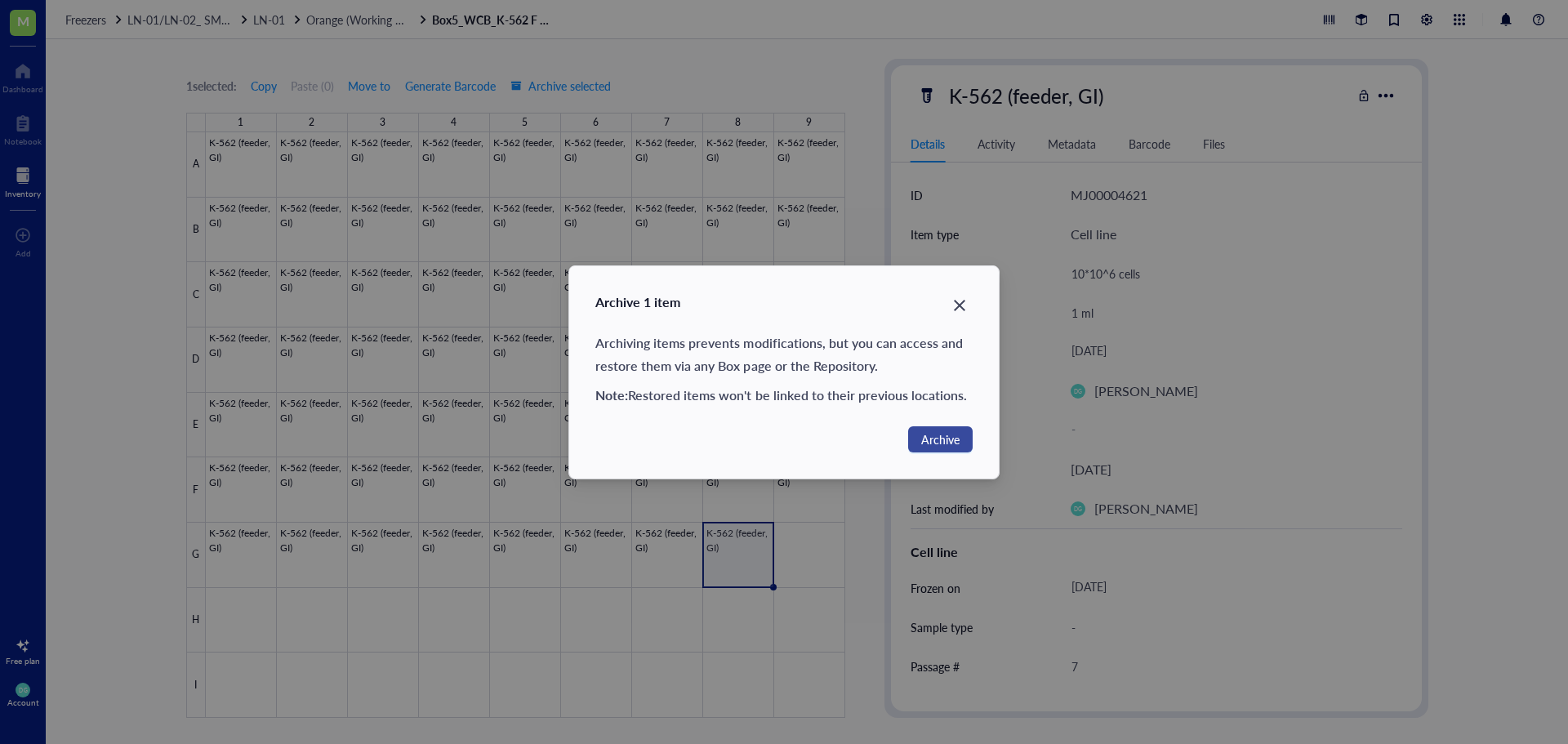
click at [922, 442] on span "Archive" at bounding box center [940, 439] width 38 height 18
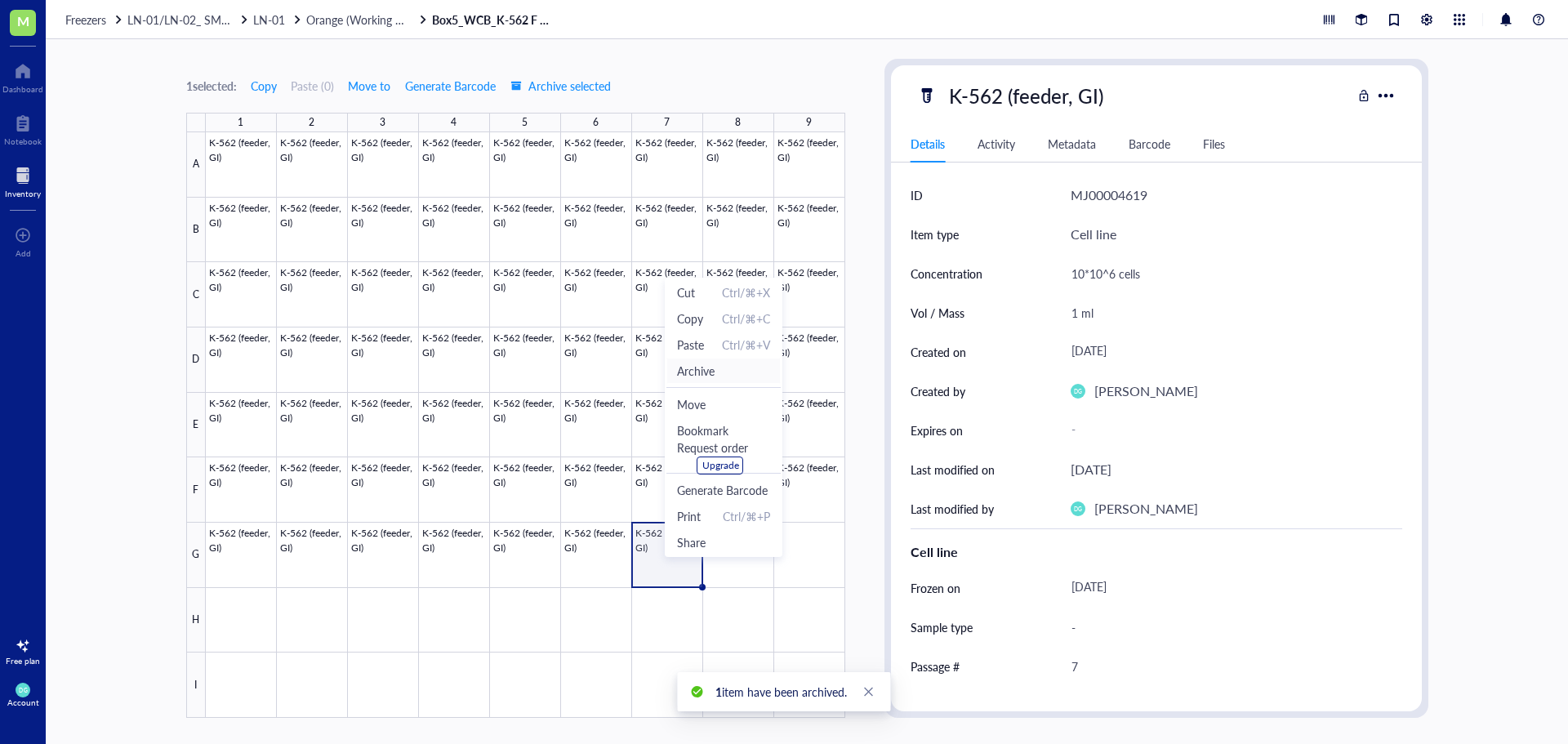
click at [722, 367] on span "Archive" at bounding box center [723, 371] width 93 height 18
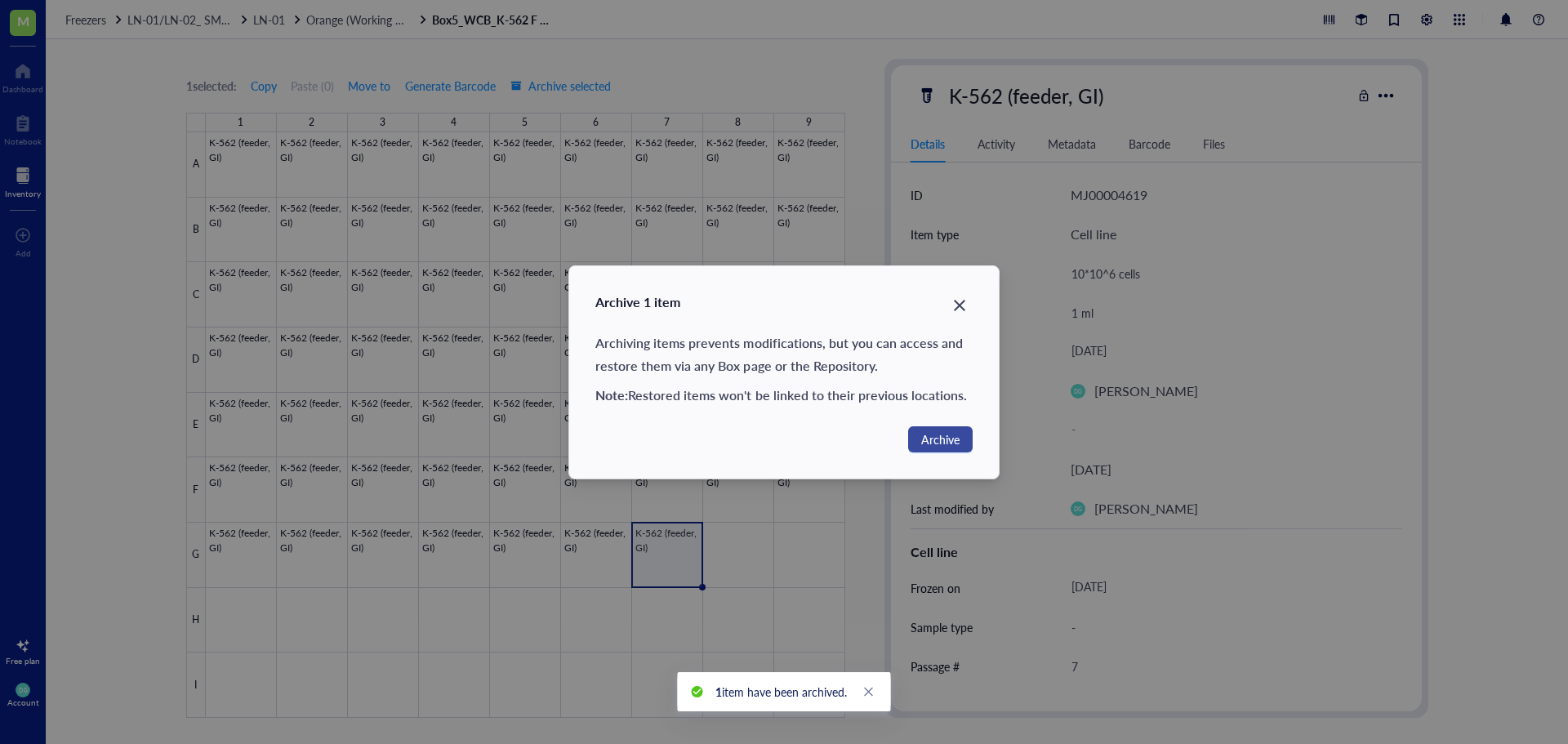
click at [952, 445] on span "Archive" at bounding box center [940, 439] width 38 height 18
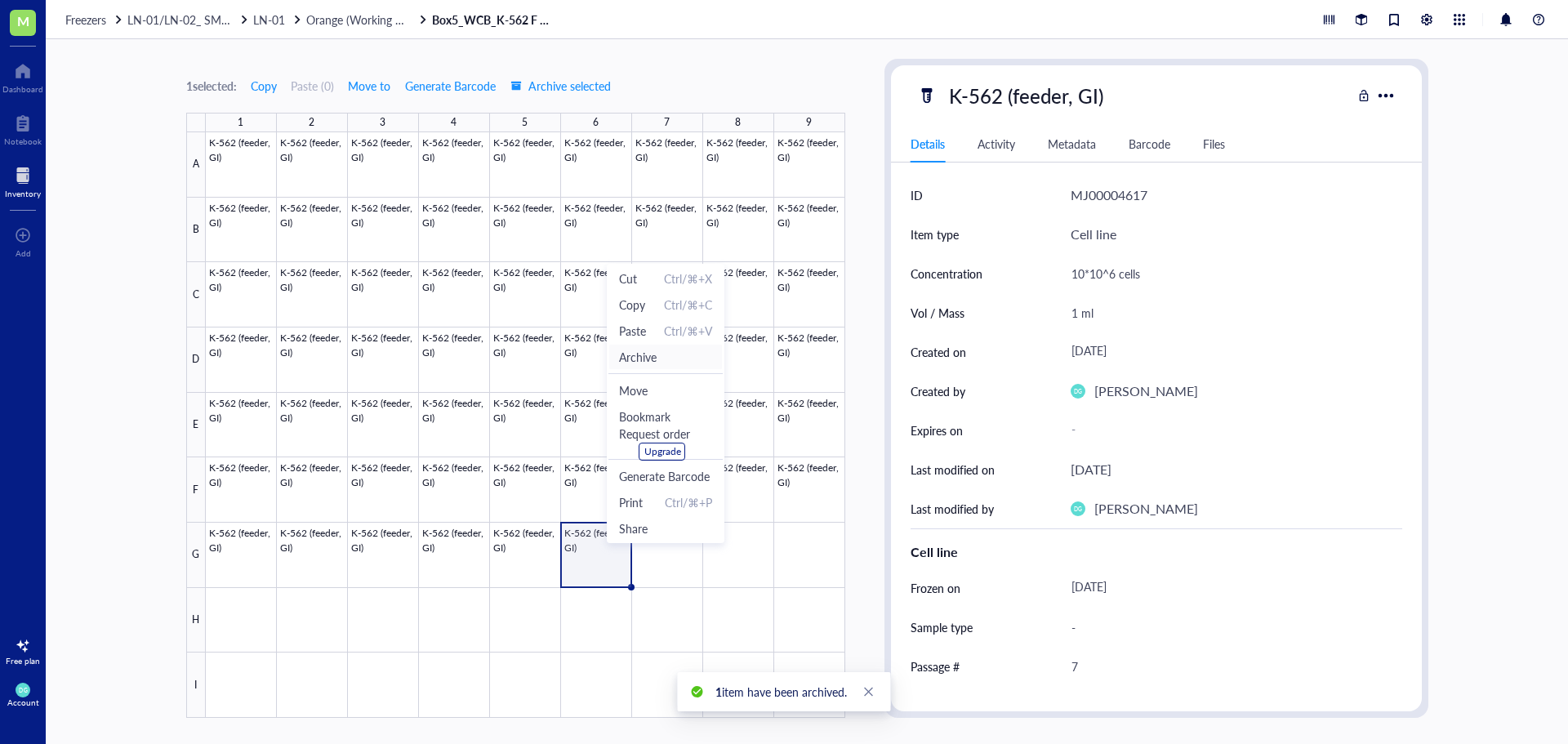
click at [652, 360] on span "Archive" at bounding box center [637, 357] width 37 height 18
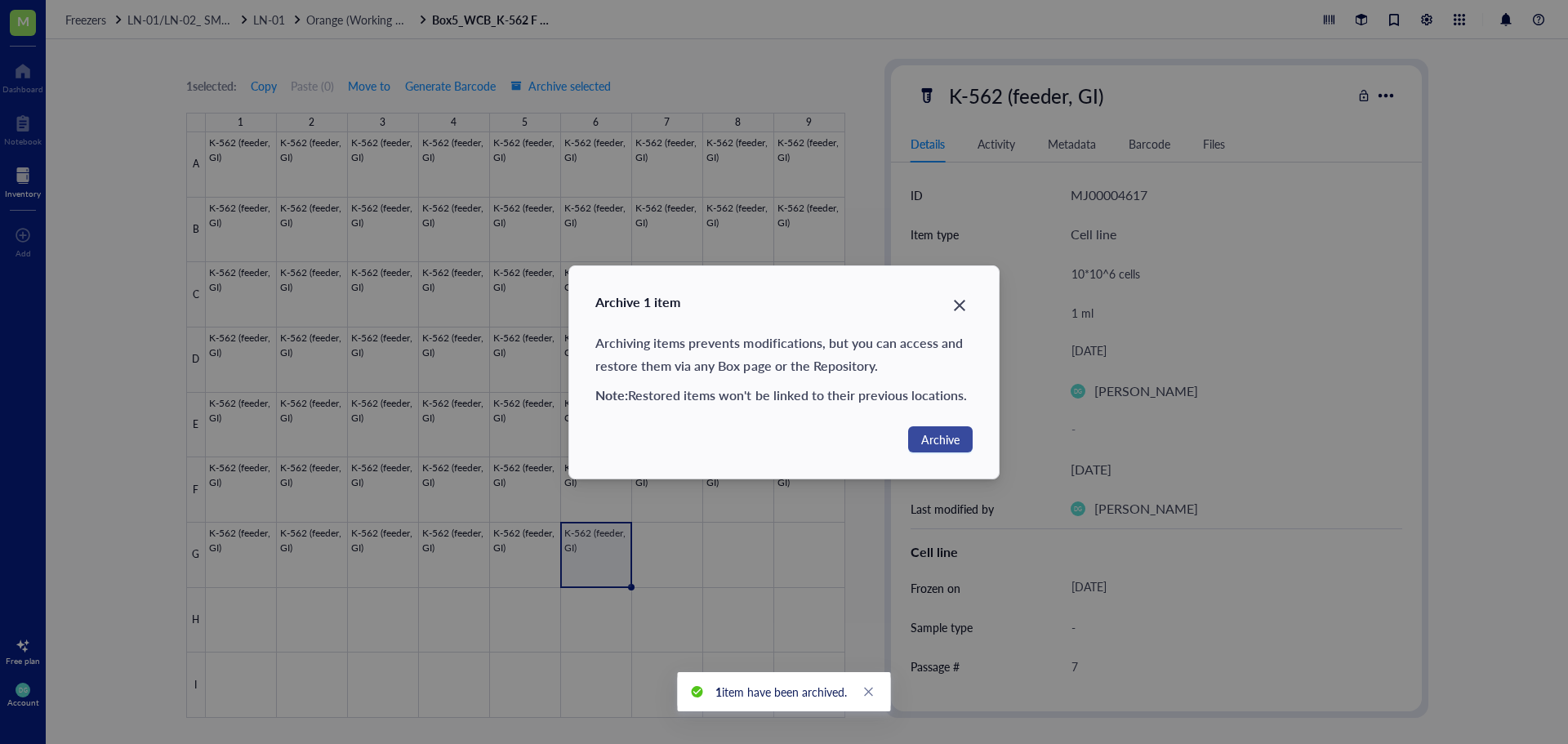
click at [936, 443] on span "Archive" at bounding box center [940, 439] width 38 height 18
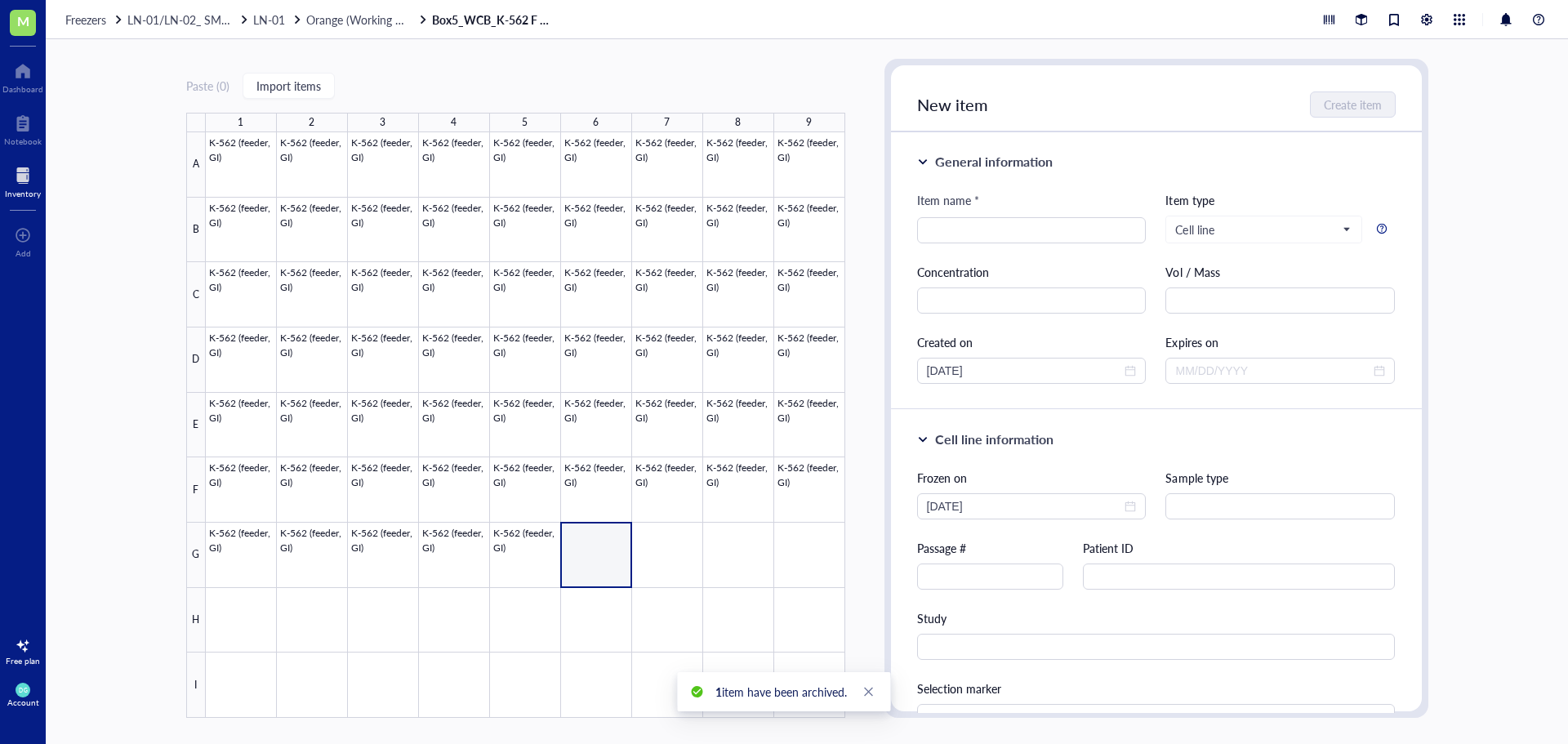
click at [868, 469] on div "Paste ( 0 ) Import items 1 2 3 4 5 6 7 8 9 A B C D E F G H I K-562 (feeder, GI)…" at bounding box center [806, 391] width 1522 height 705
click at [23, 73] on div at bounding box center [23, 71] width 41 height 26
